Goal: Task Accomplishment & Management: Complete application form

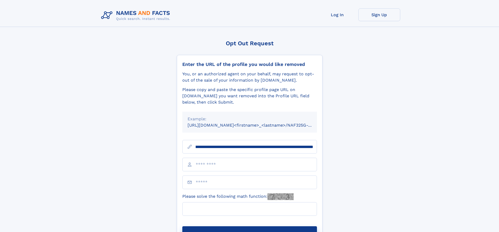
scroll to position [0, 59]
type input "**********"
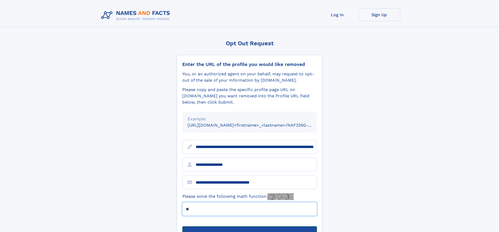
type input "**"
click at [249, 227] on button "Submit Opt Out Request" at bounding box center [249, 235] width 135 height 17
